Goal: Transaction & Acquisition: Book appointment/travel/reservation

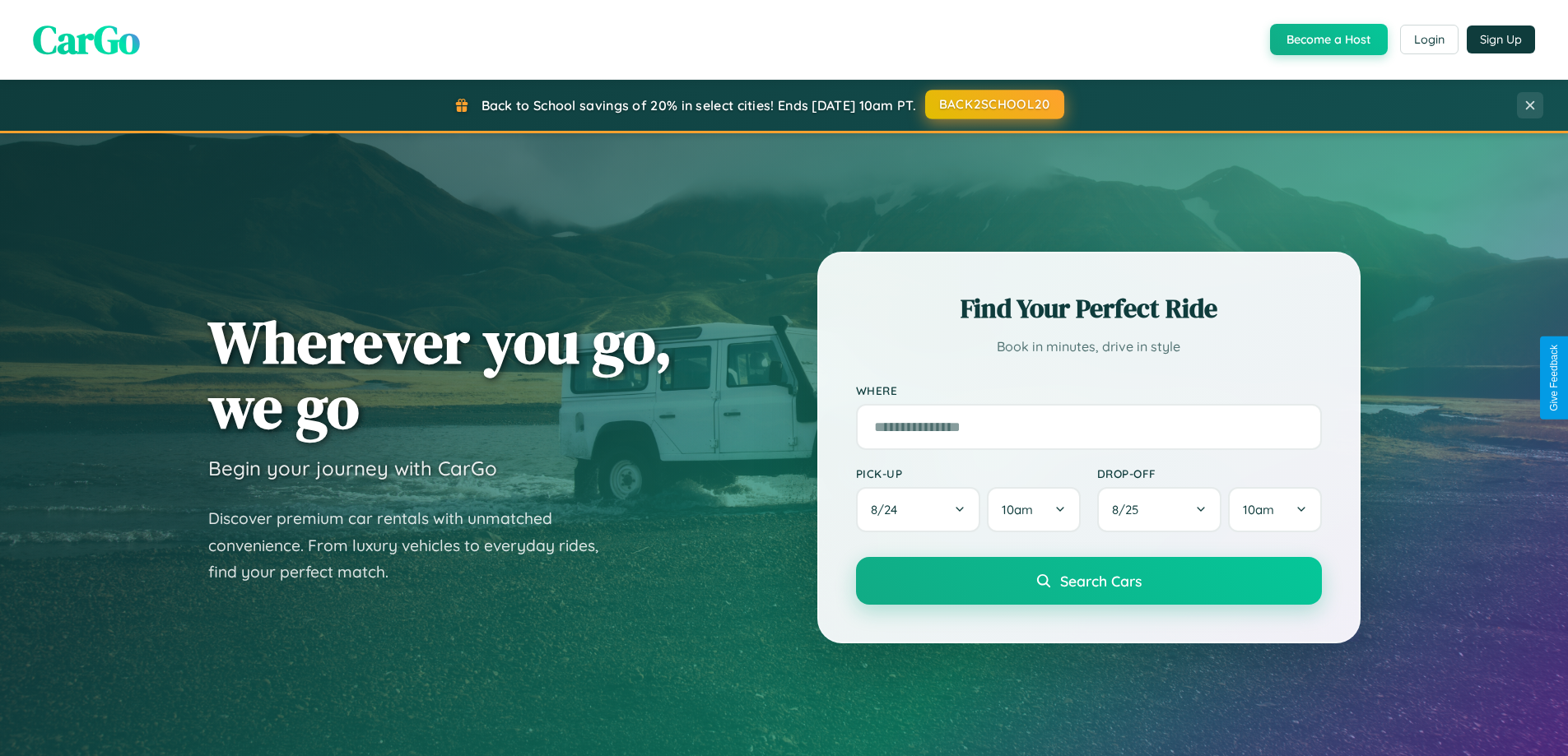
click at [993, 104] on button "BACK2SCHOOL20" at bounding box center [994, 104] width 139 height 30
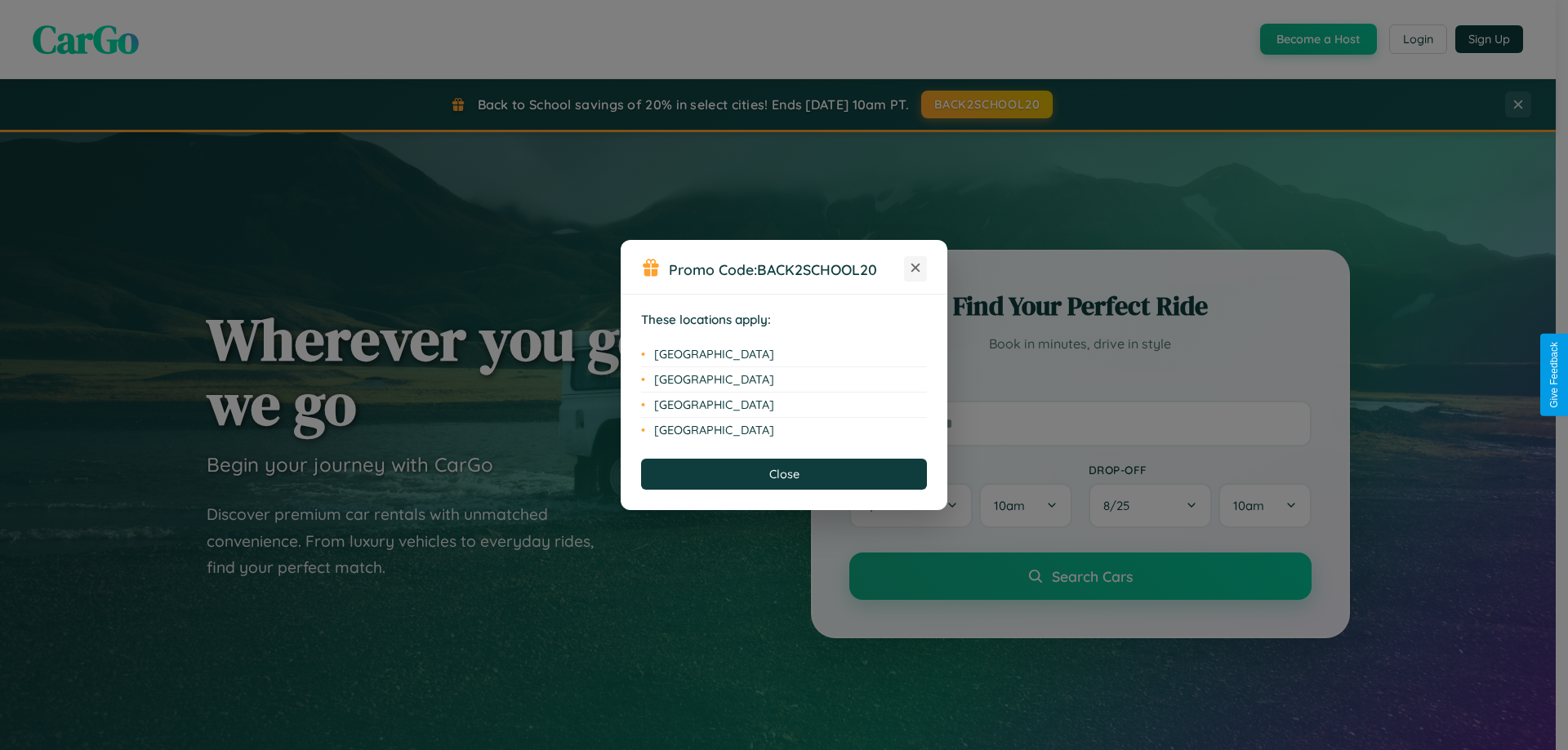
click at [916, 268] on icon at bounding box center [916, 268] width 9 height 9
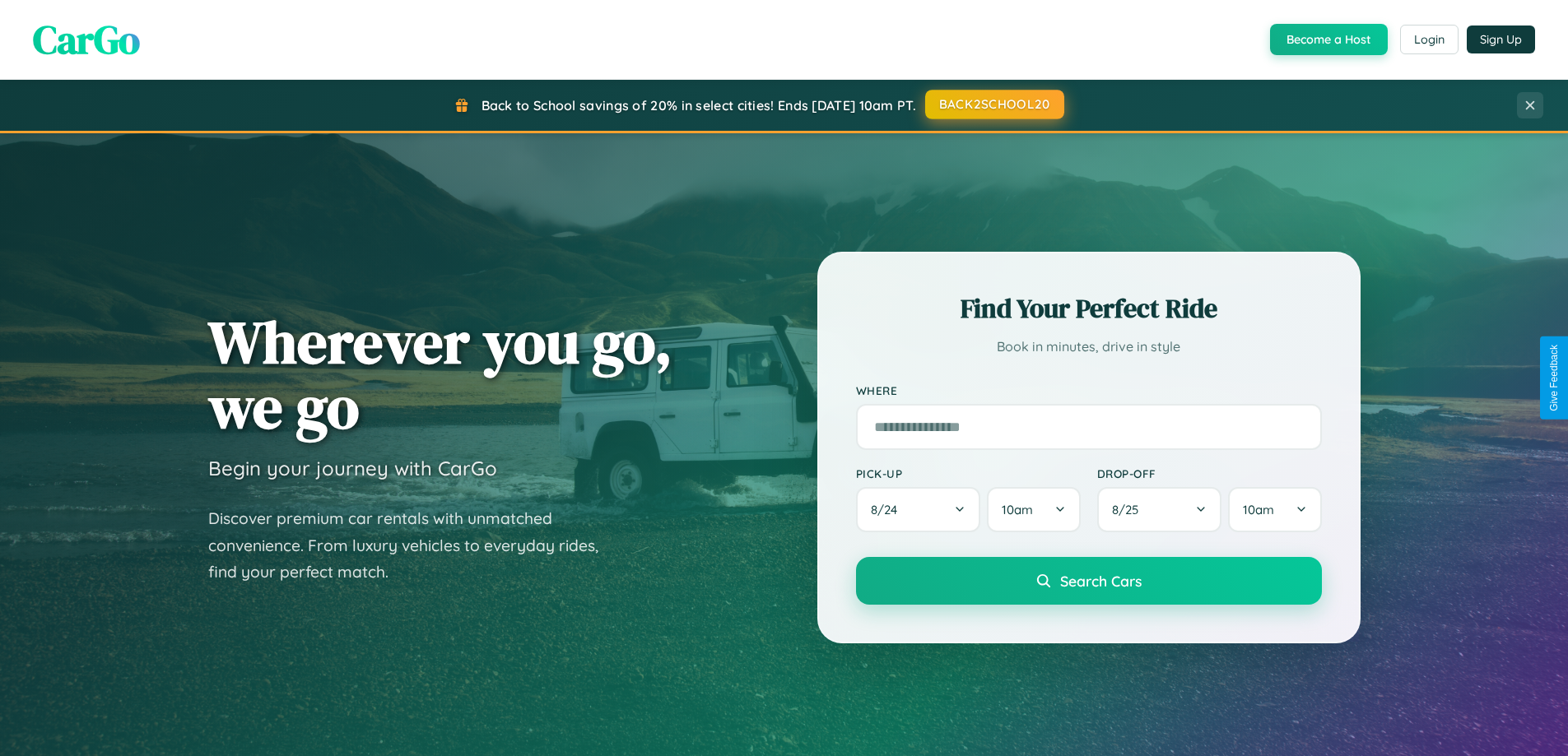
click at [993, 104] on button "BACK2SCHOOL20" at bounding box center [994, 104] width 139 height 30
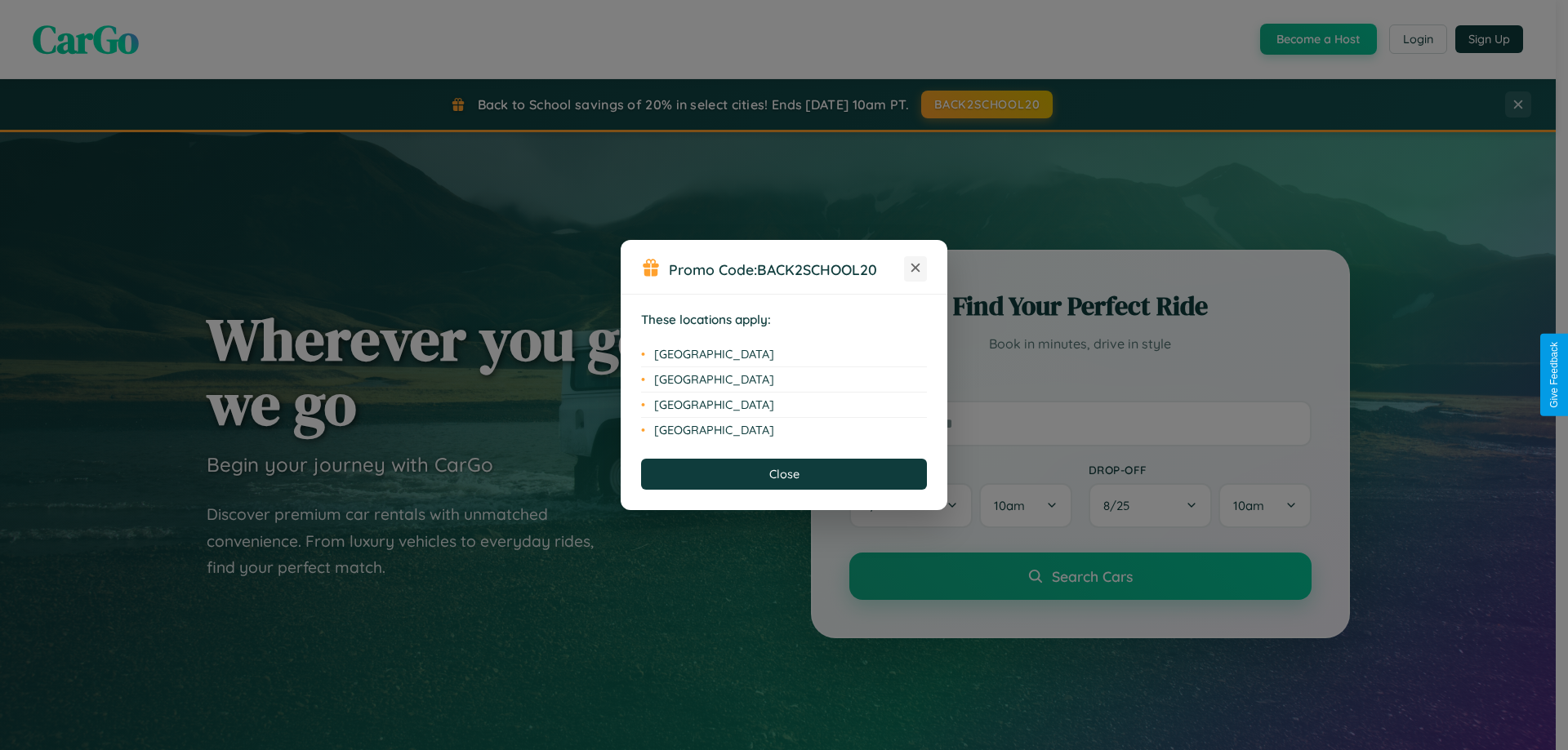
click at [916, 268] on icon at bounding box center [916, 268] width 9 height 9
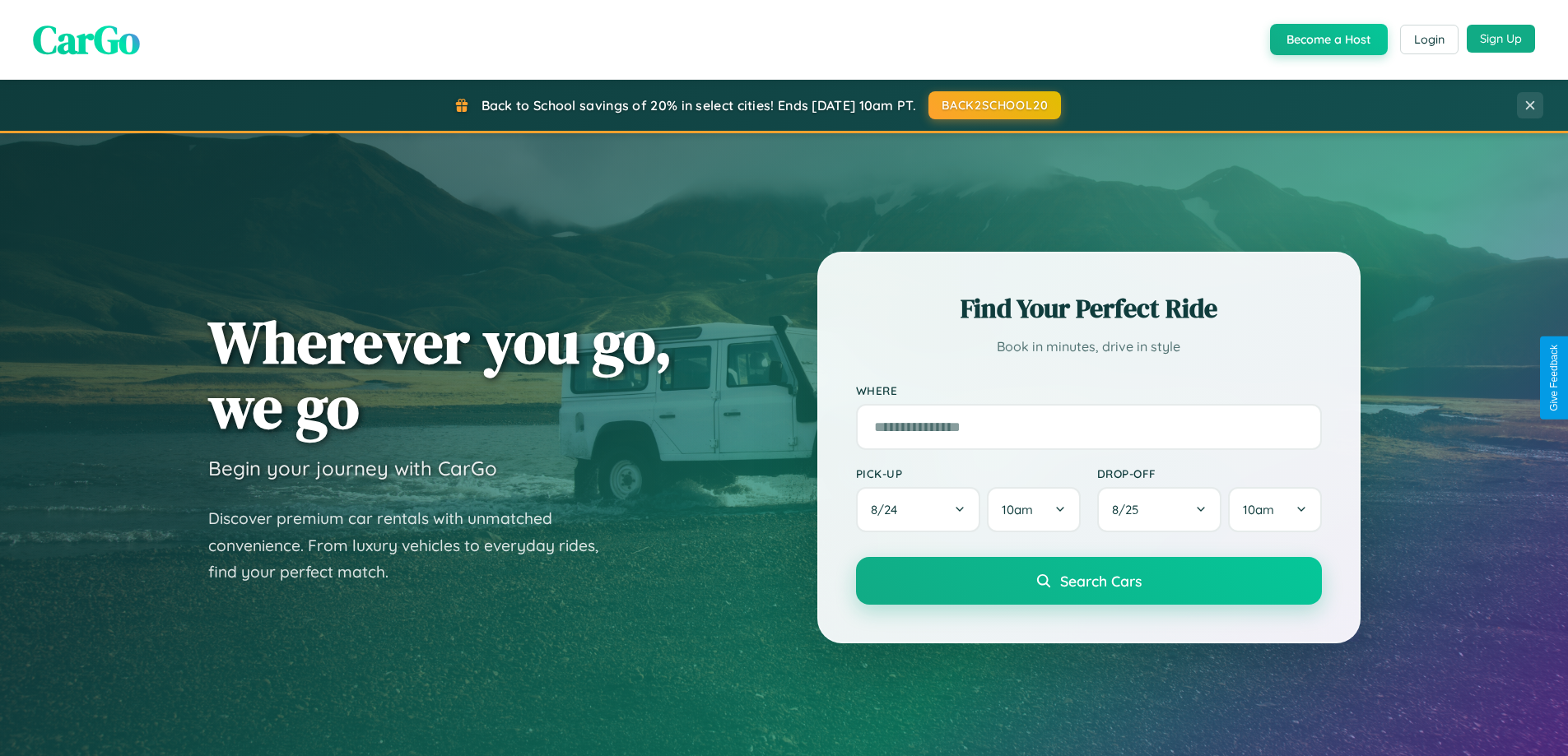
click at [1501, 40] on button "Sign Up" at bounding box center [1501, 39] width 68 height 28
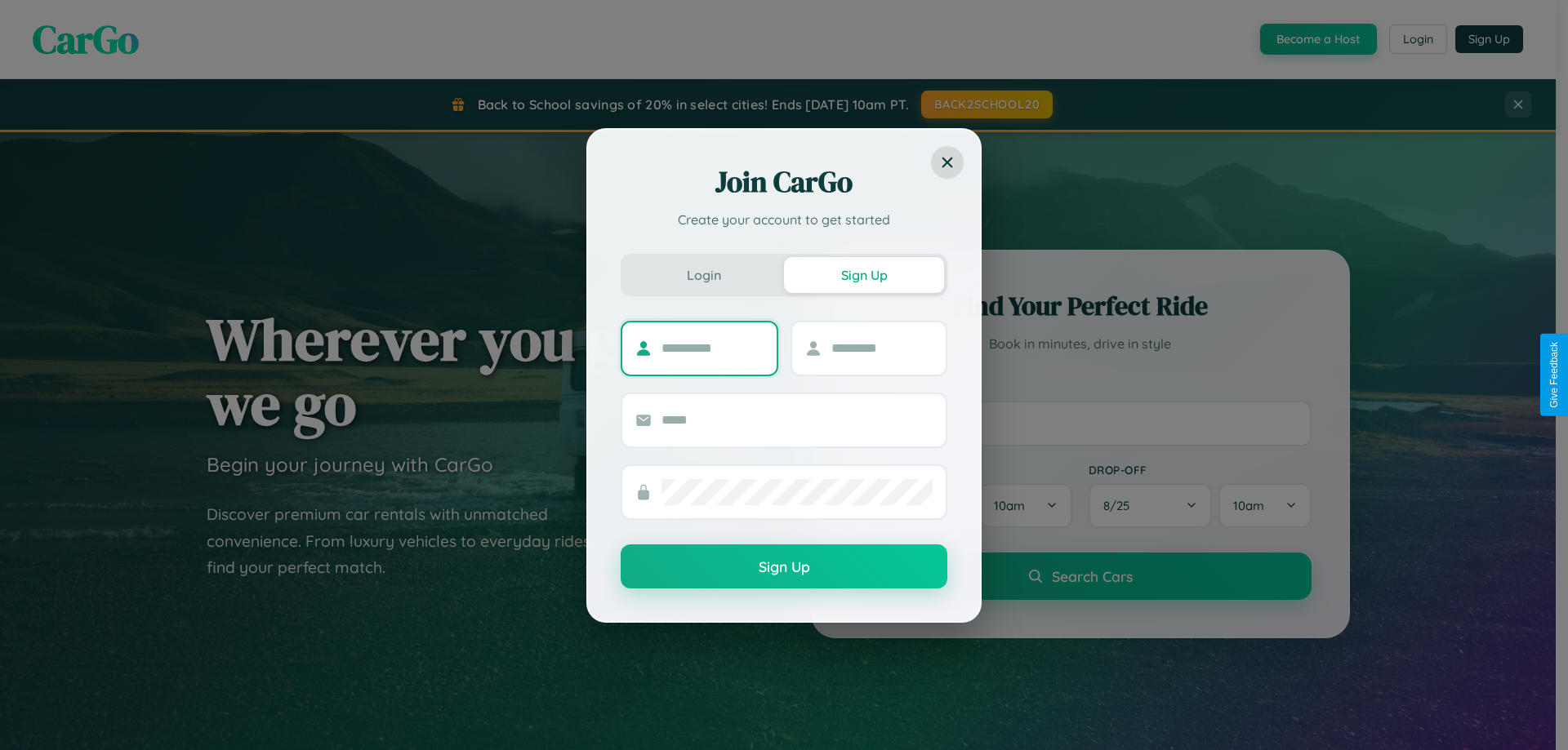
click at [713, 348] on input "text" at bounding box center [712, 348] width 102 height 27
type input "****"
click at [881, 348] on input "text" at bounding box center [882, 348] width 102 height 27
type input "*****"
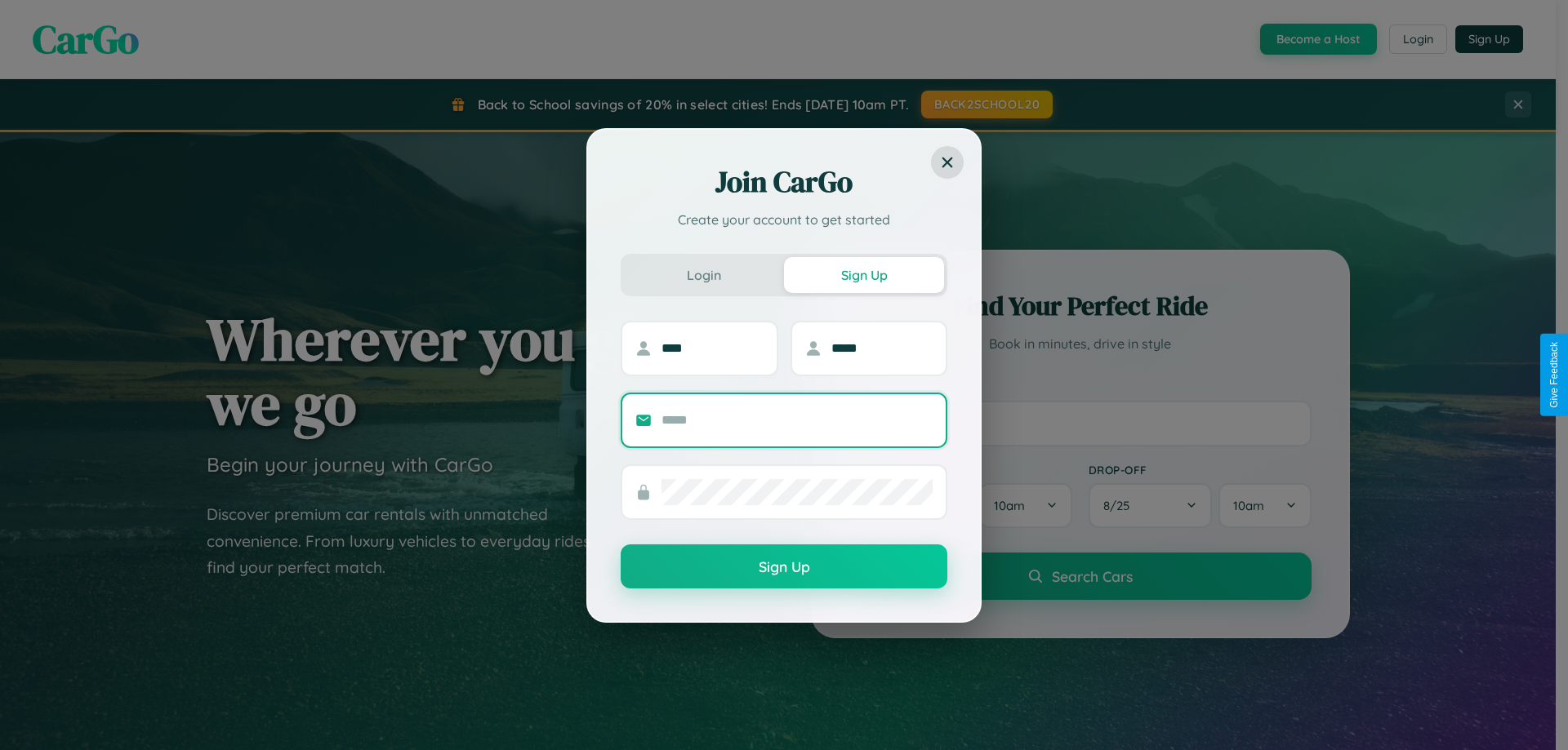
click at [797, 419] on input "text" at bounding box center [797, 420] width 271 height 27
type input "**********"
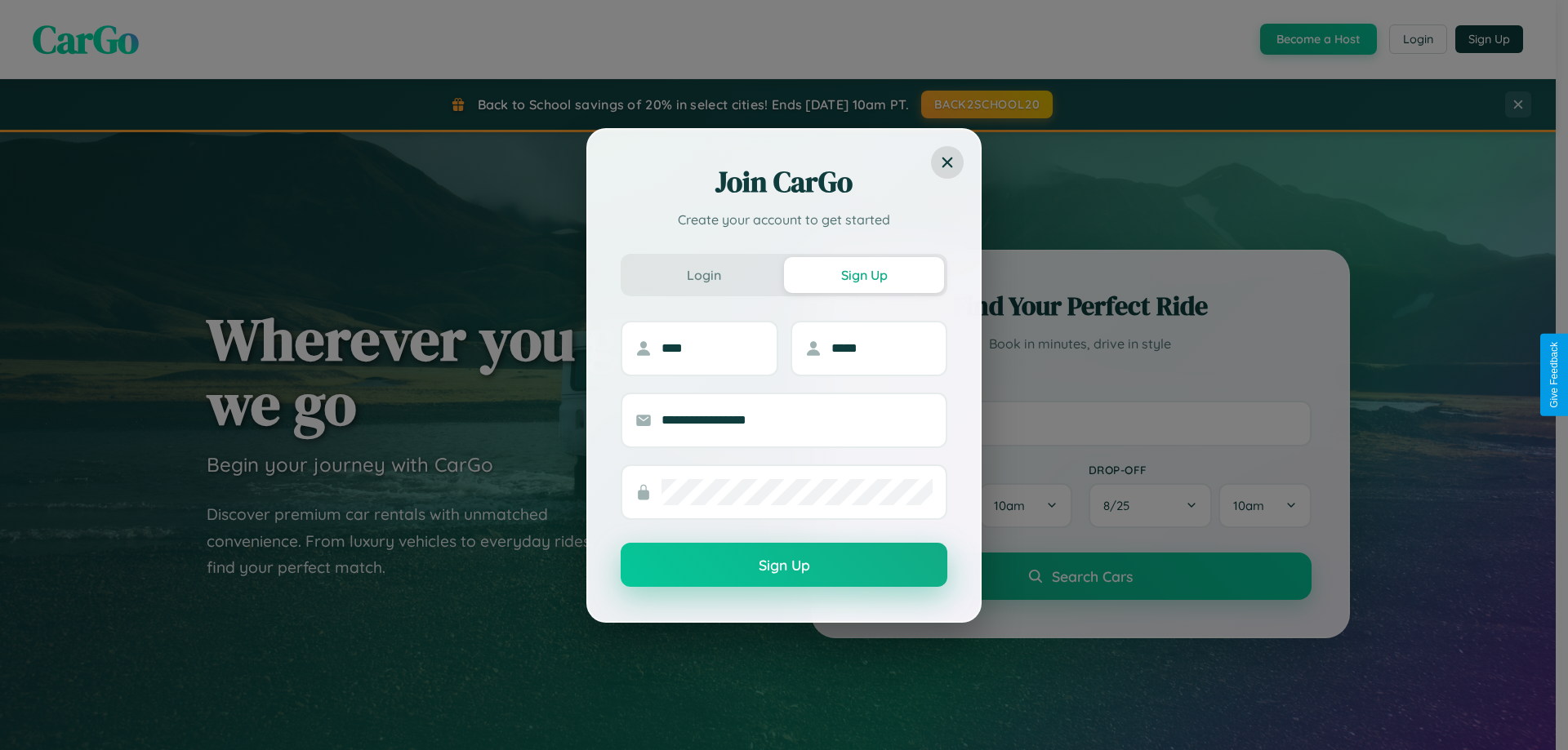
click at [784, 566] on button "Sign Up" at bounding box center [784, 565] width 327 height 44
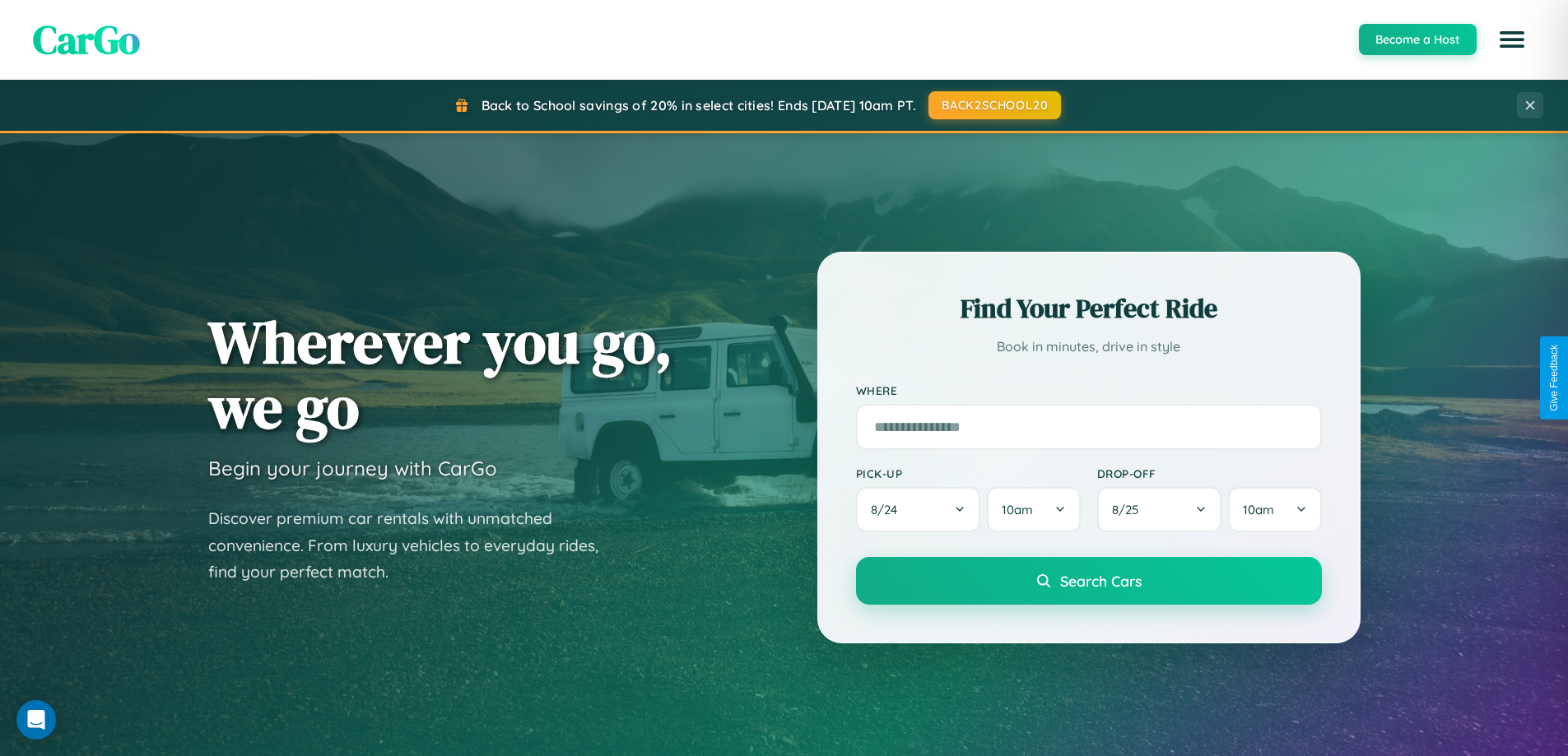
scroll to position [1133, 0]
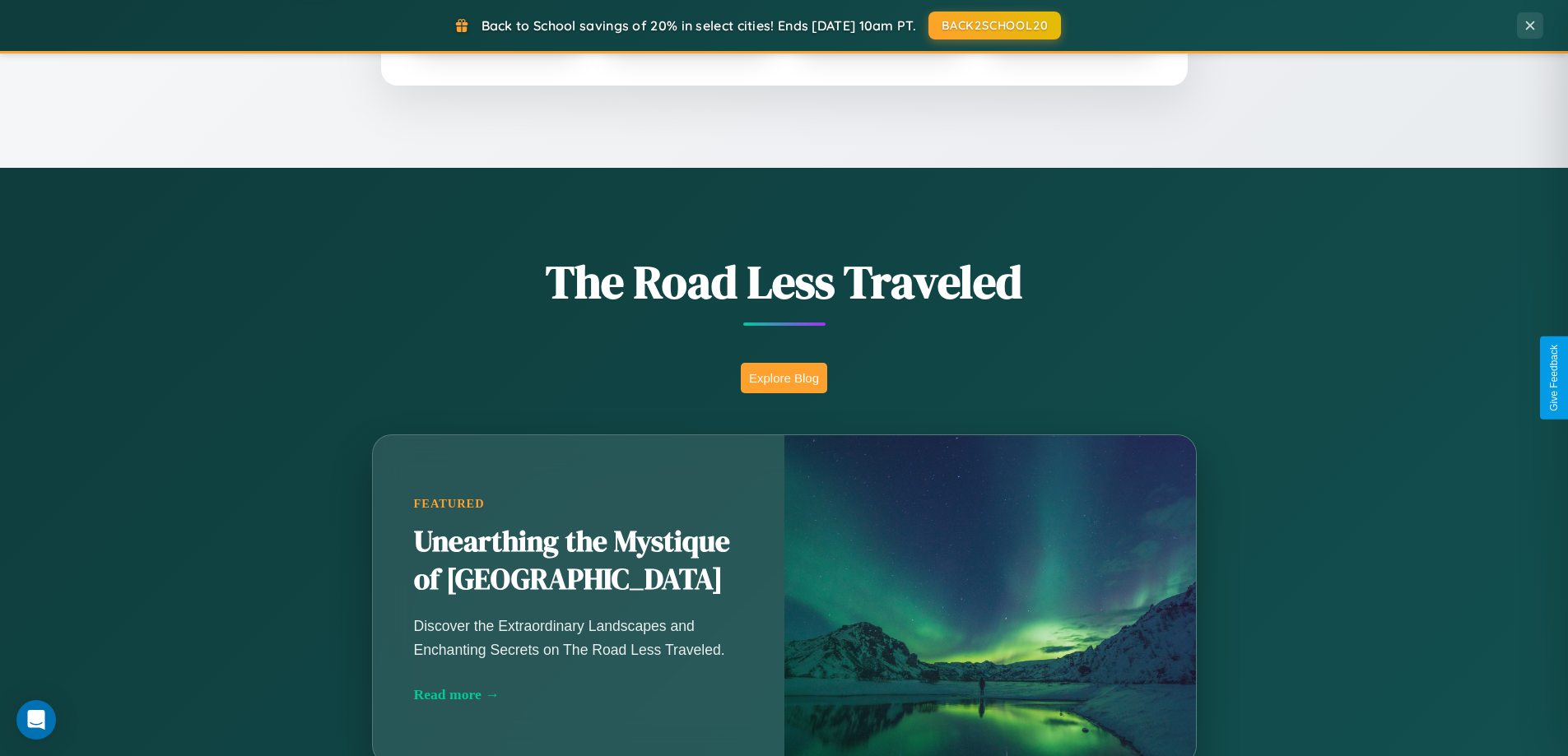
click at [784, 378] on button "Explore Blog" at bounding box center [784, 378] width 87 height 30
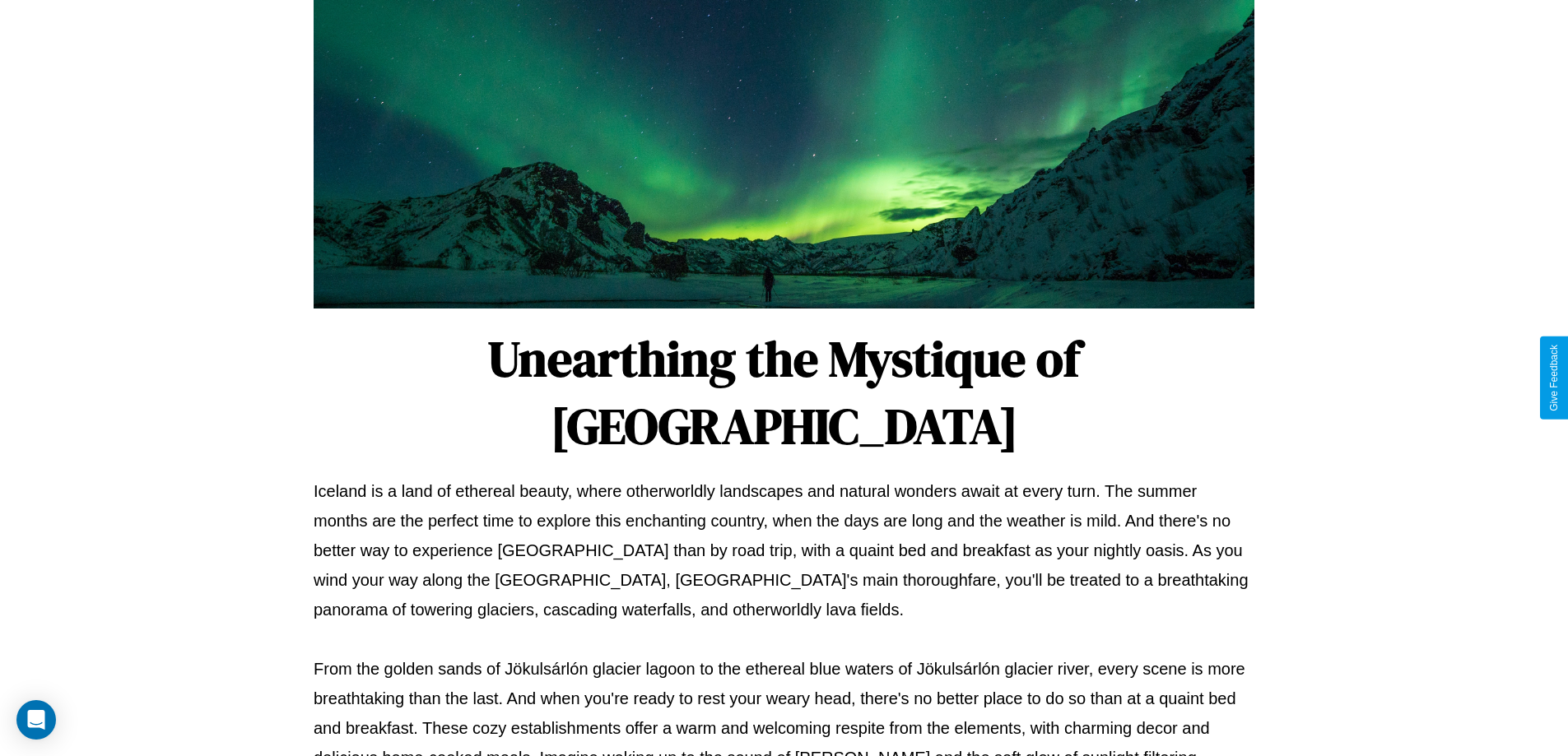
scroll to position [533, 0]
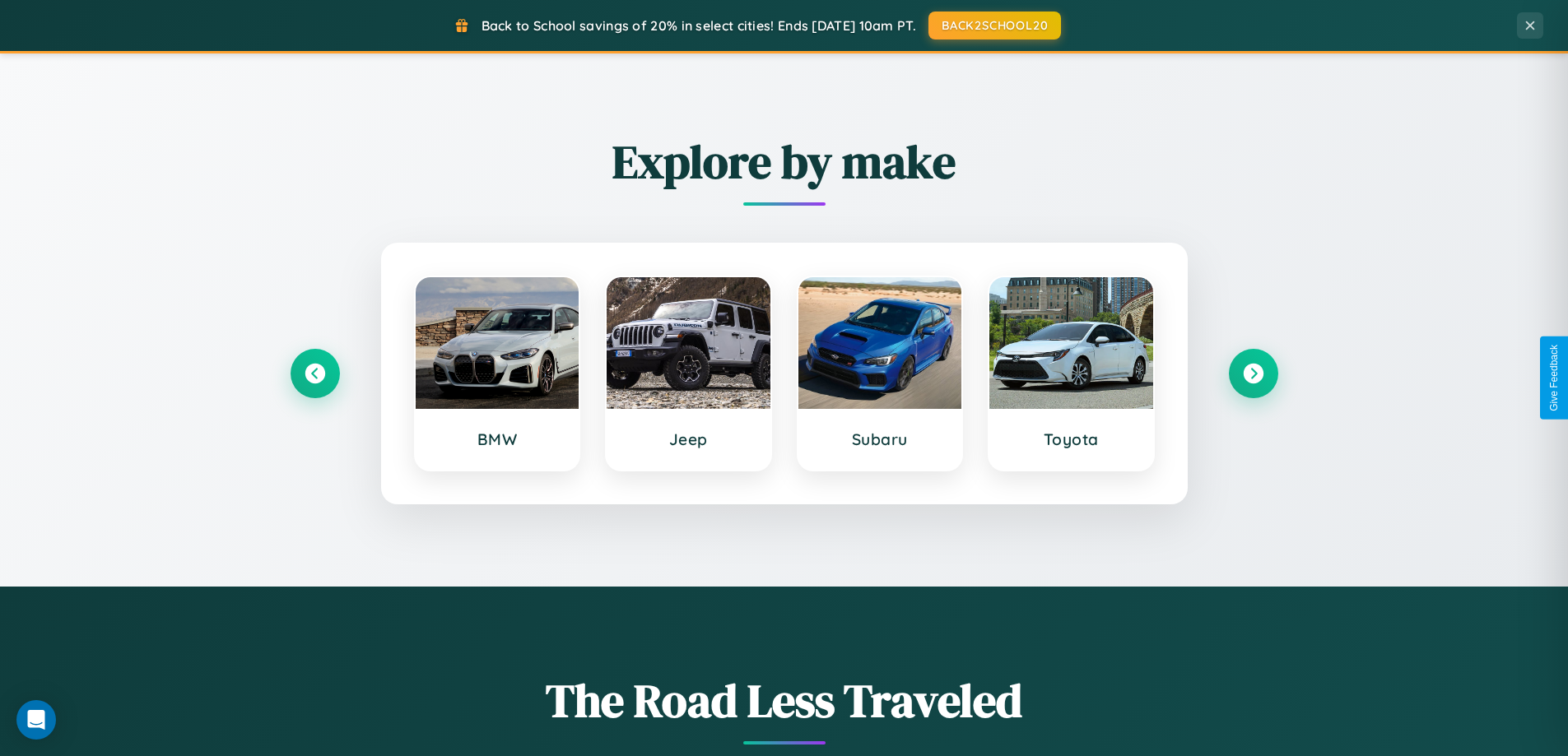
scroll to position [710, 0]
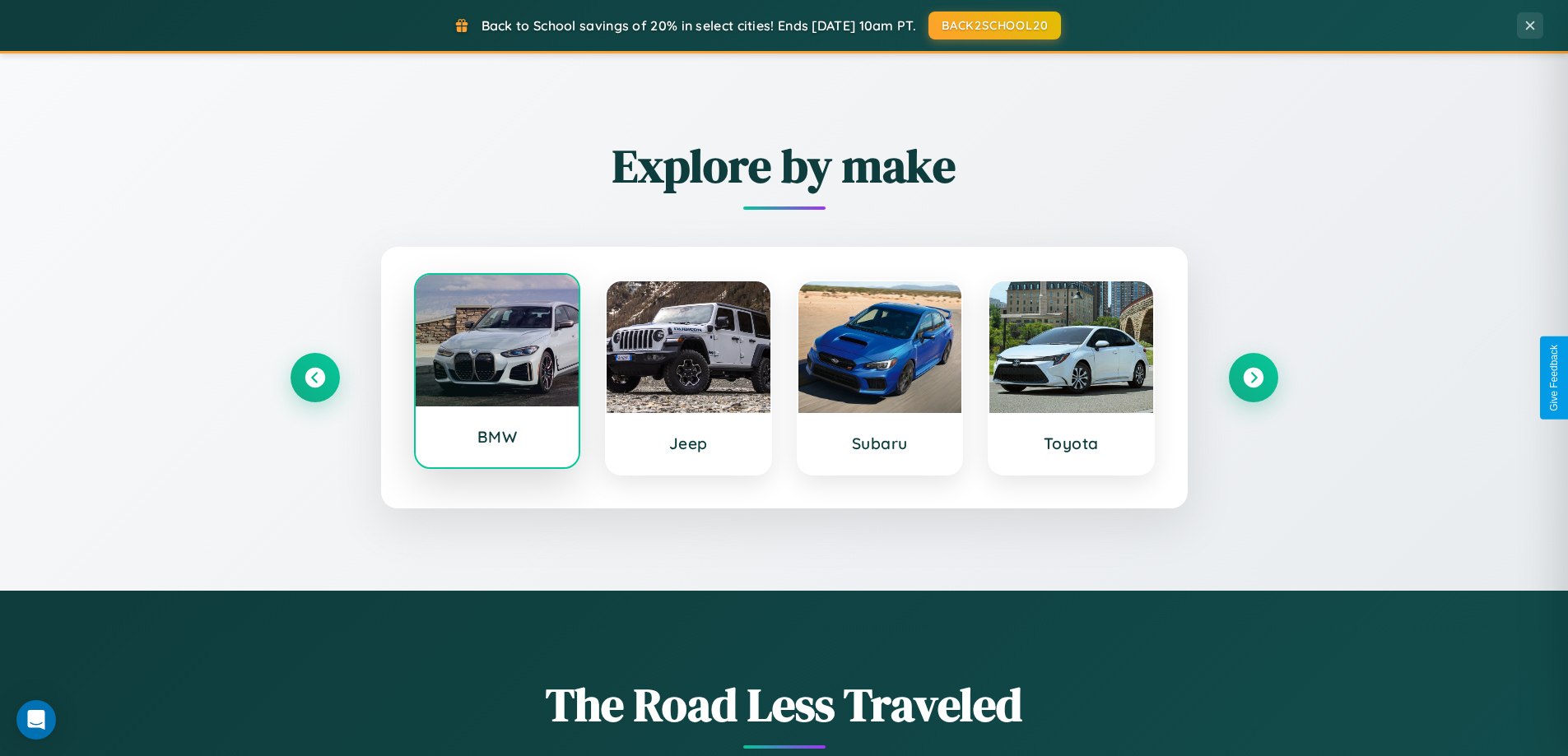
click at [497, 377] on div at bounding box center [497, 341] width 163 height 132
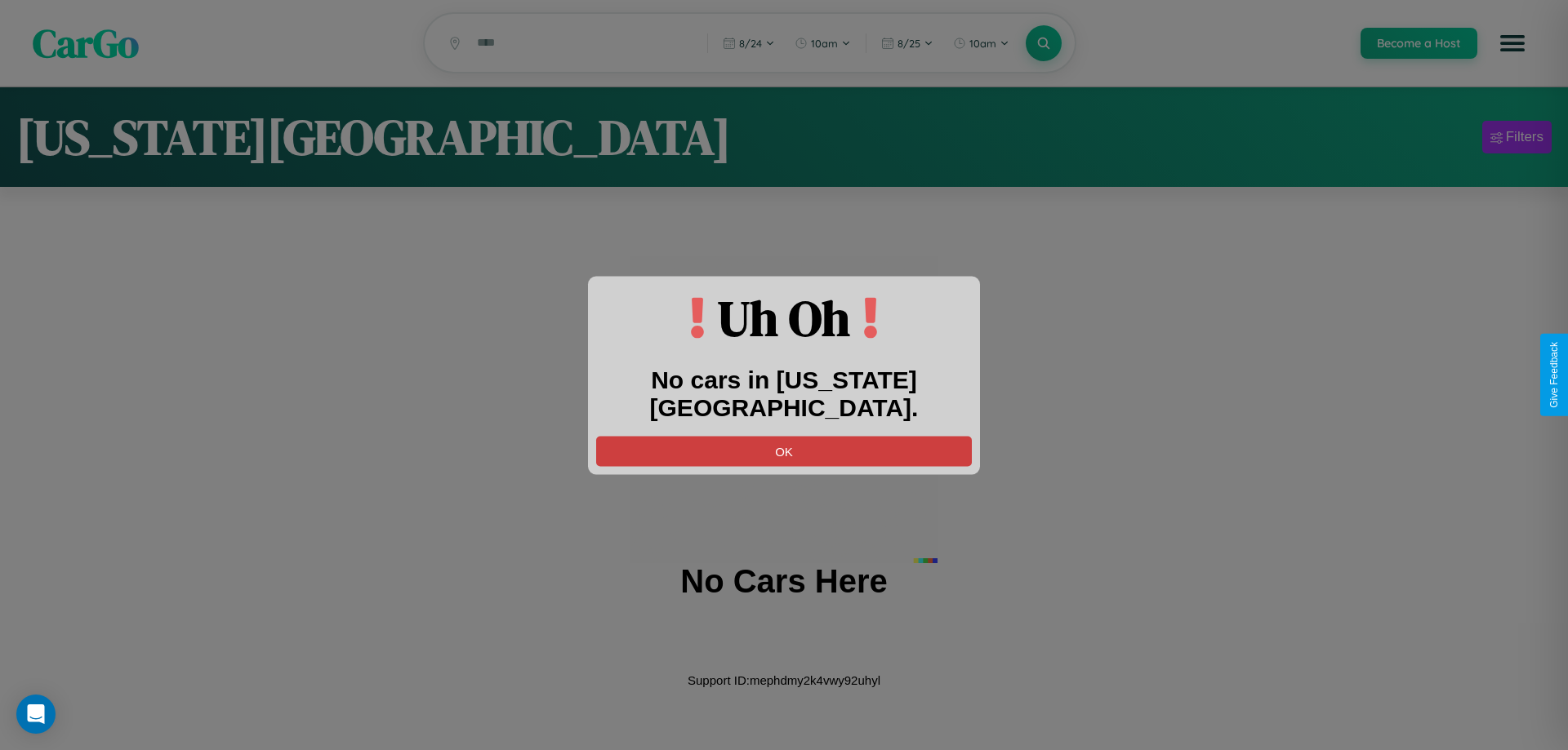
click at [784, 436] on button "OK" at bounding box center [784, 451] width 376 height 30
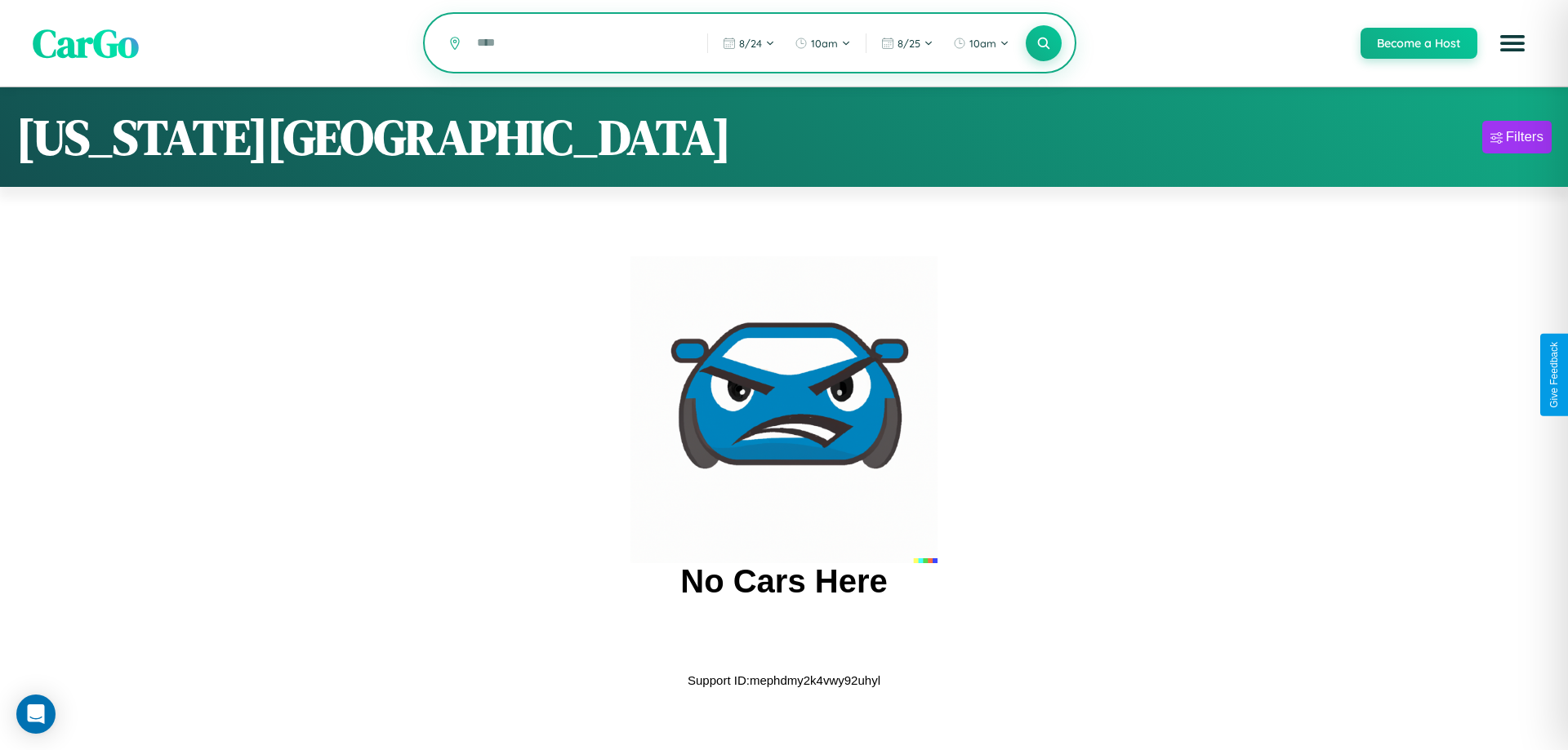
click at [580, 44] on input "text" at bounding box center [580, 42] width 223 height 28
click at [1043, 44] on icon at bounding box center [1043, 42] width 16 height 16
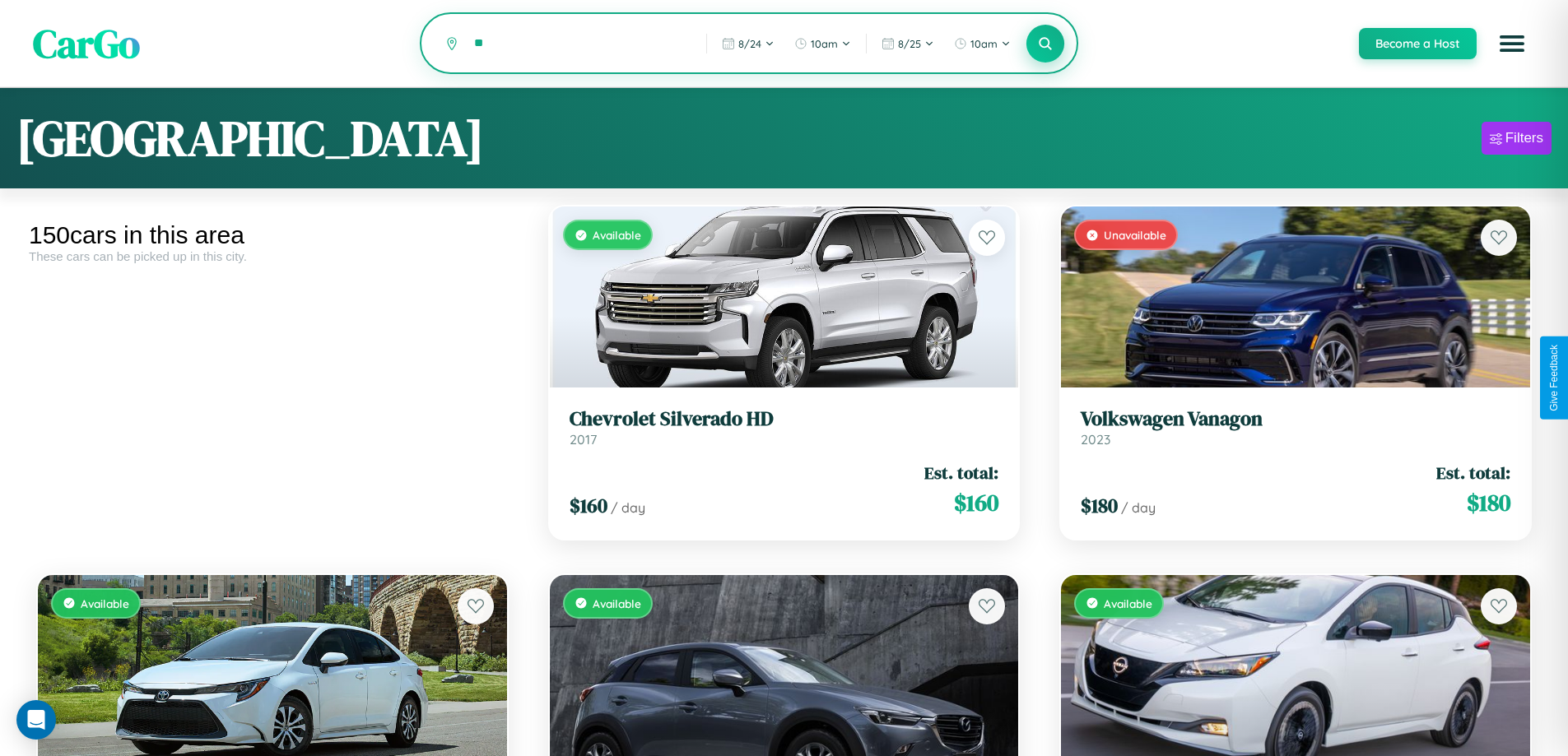
type input "*"
type input "********"
click at [1045, 44] on icon at bounding box center [1045, 42] width 16 height 16
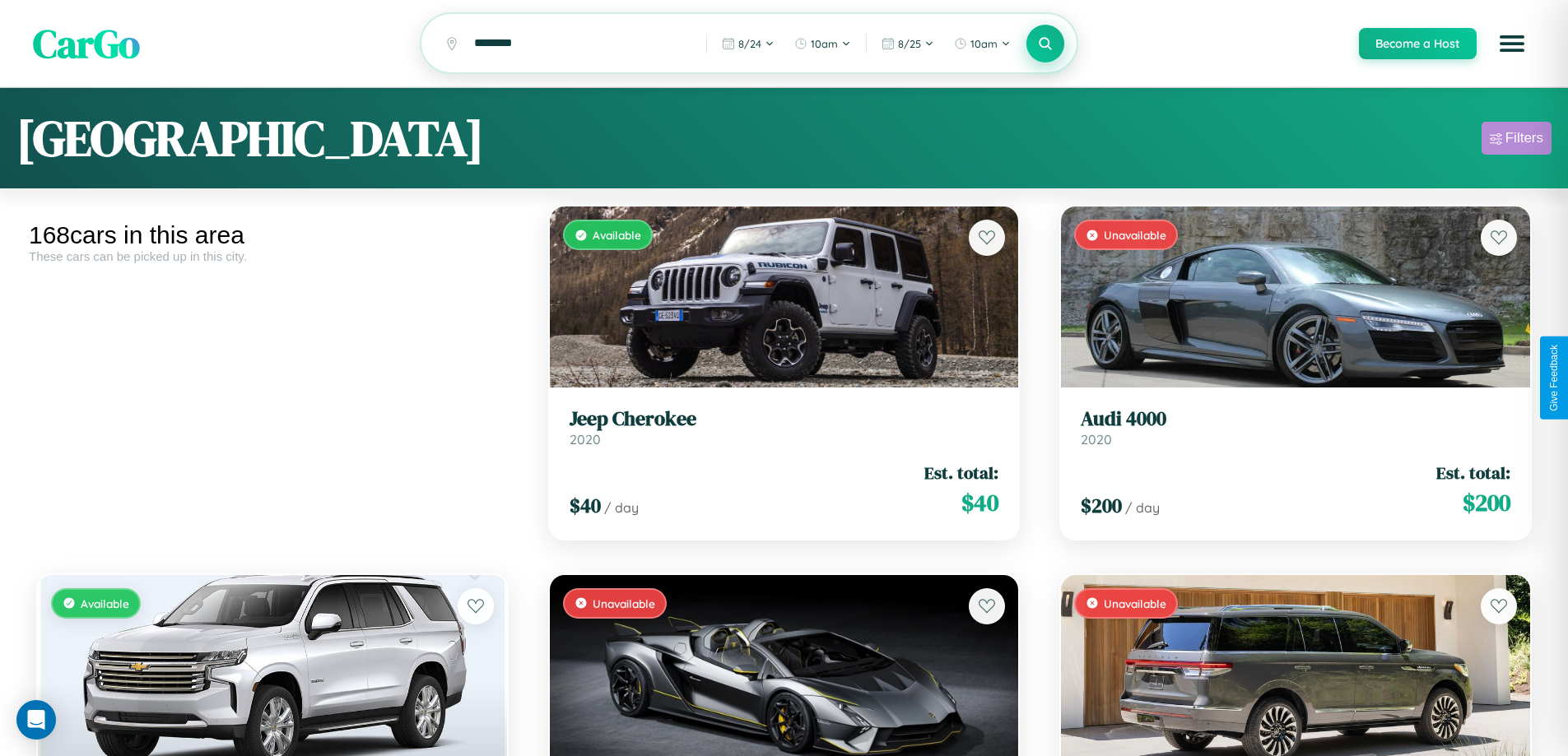
click at [1515, 140] on div "Filters" at bounding box center [1524, 138] width 38 height 17
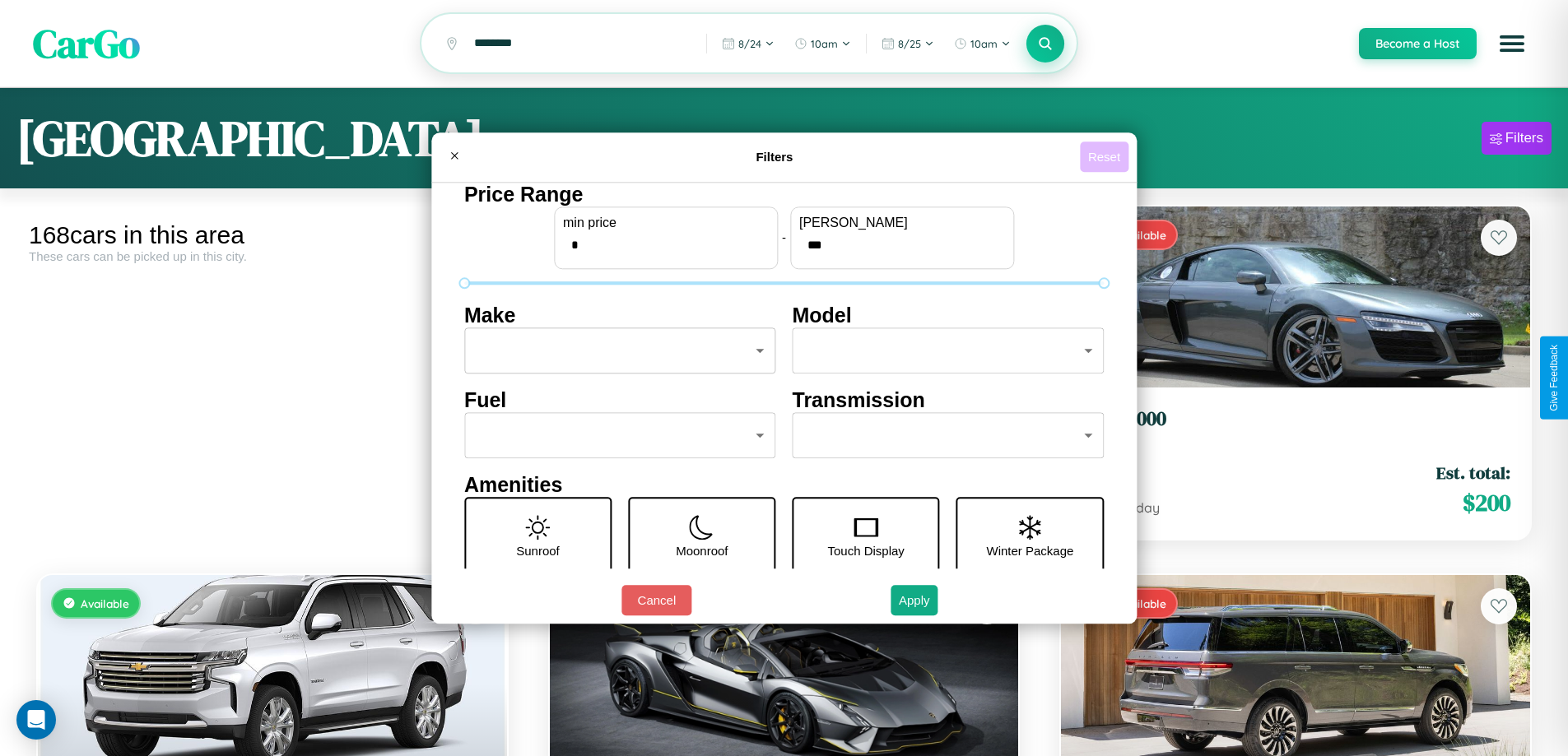
click at [1106, 156] on button "Reset" at bounding box center [1104, 156] width 49 height 30
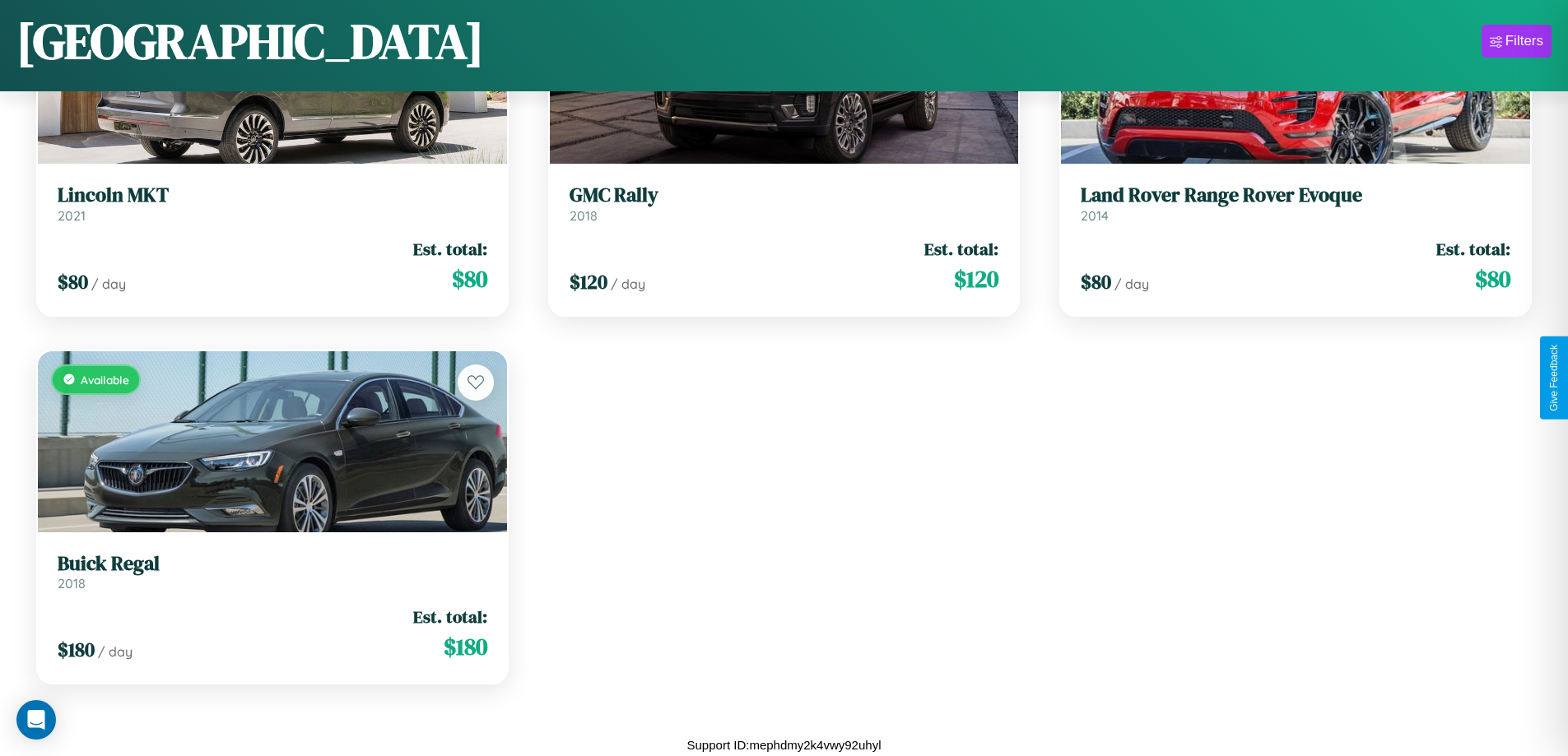
scroll to position [13473, 0]
